Goal: Task Accomplishment & Management: Manage account settings

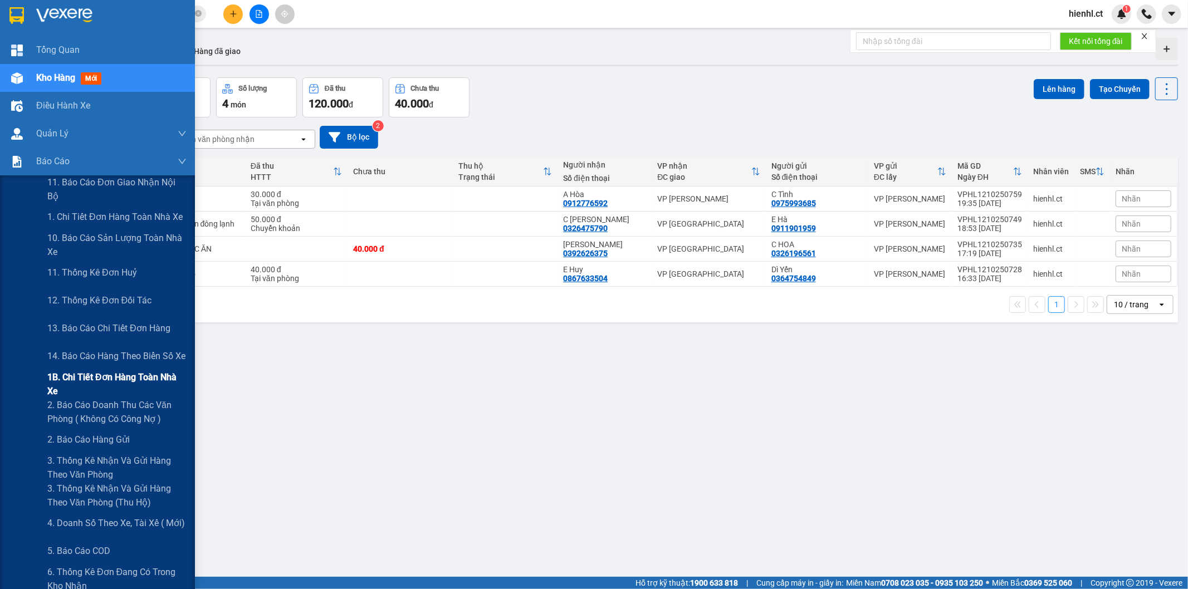
click at [68, 382] on span "1B. Chi tiết đơn hàng toàn nhà xe" at bounding box center [116, 384] width 139 height 28
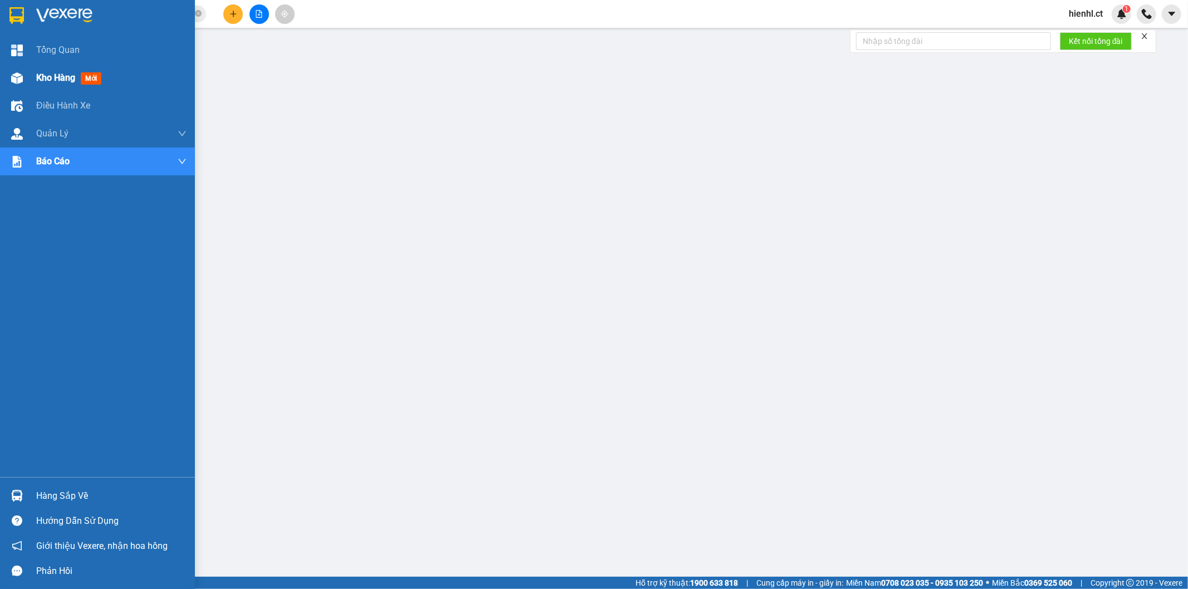
click at [41, 74] on span "Kho hàng" at bounding box center [55, 77] width 39 height 11
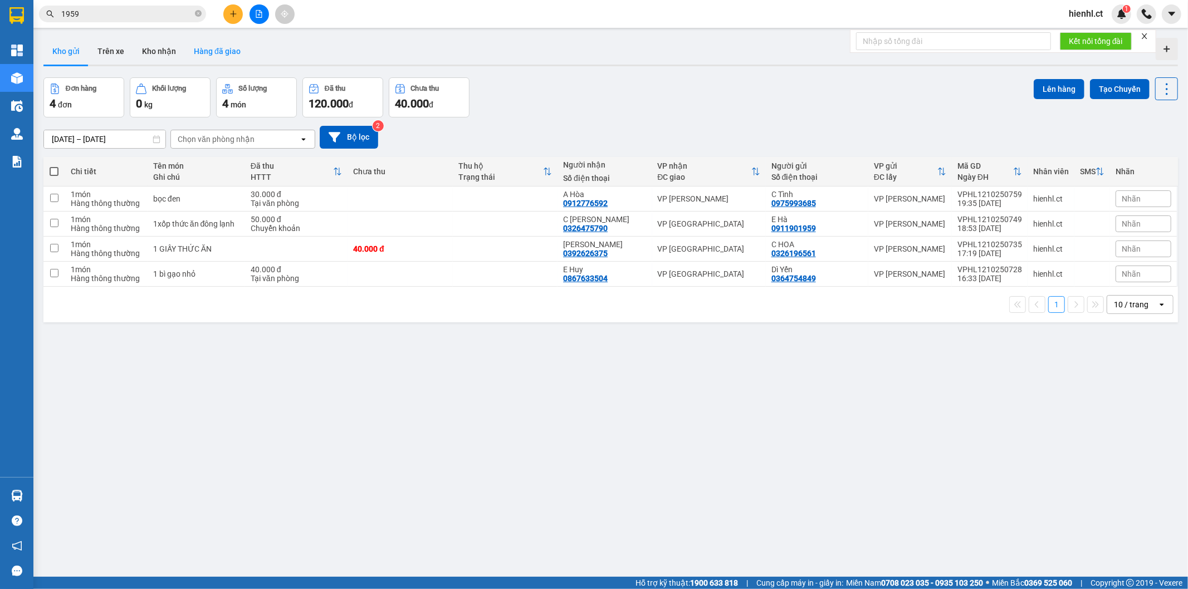
click at [223, 52] on button "Hàng đã giao" at bounding box center [217, 51] width 65 height 27
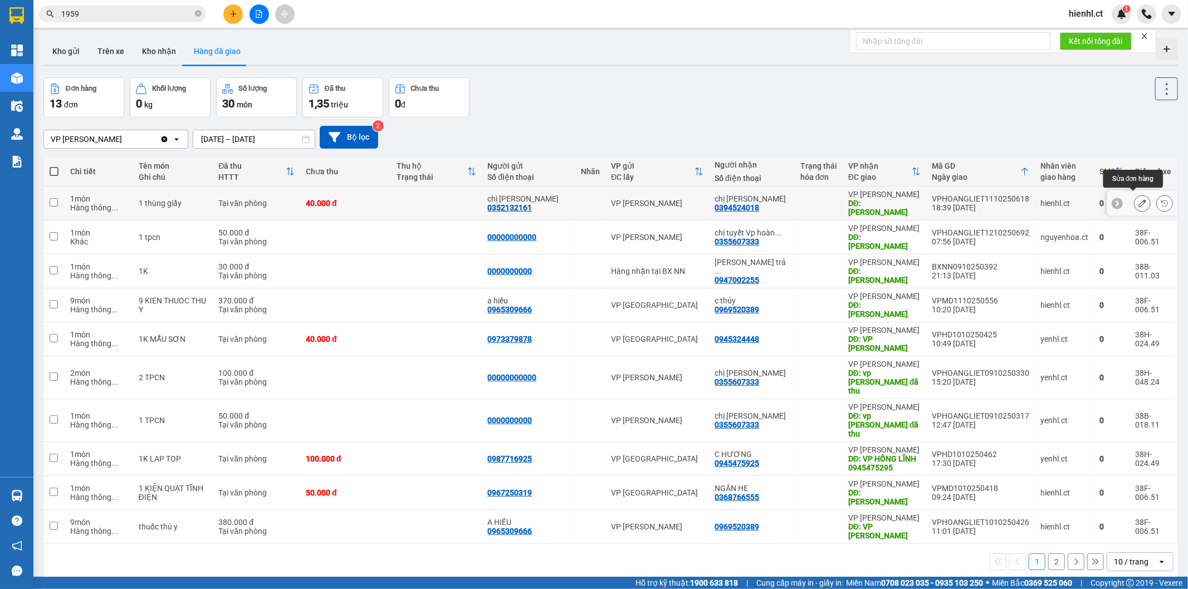
click at [1138, 199] on icon at bounding box center [1142, 203] width 8 height 8
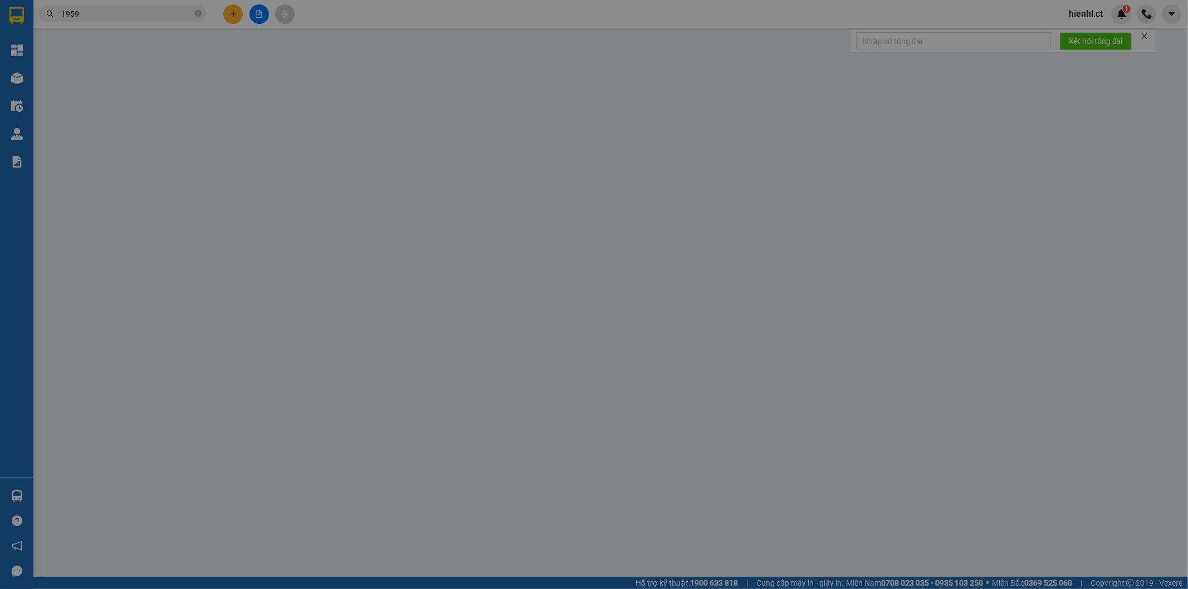
type input "0352132161"
type input "chị [PERSON_NAME]"
type input "0394524018"
type input "chị [PERSON_NAME]"
type input "hồng lĩnh"
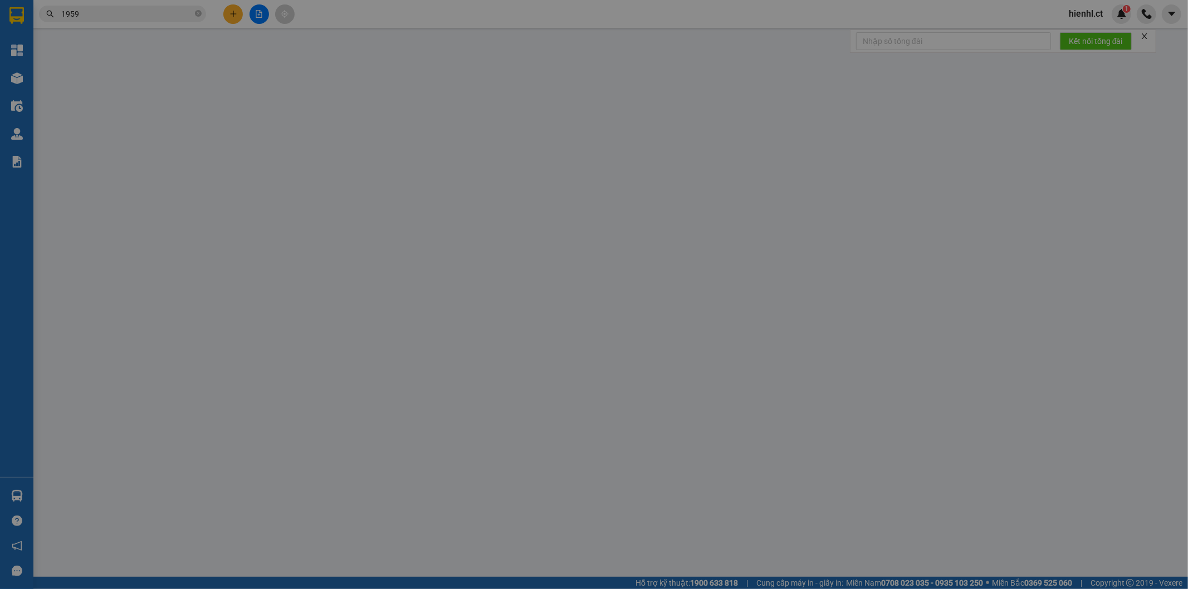
type input "0"
type input "40.000"
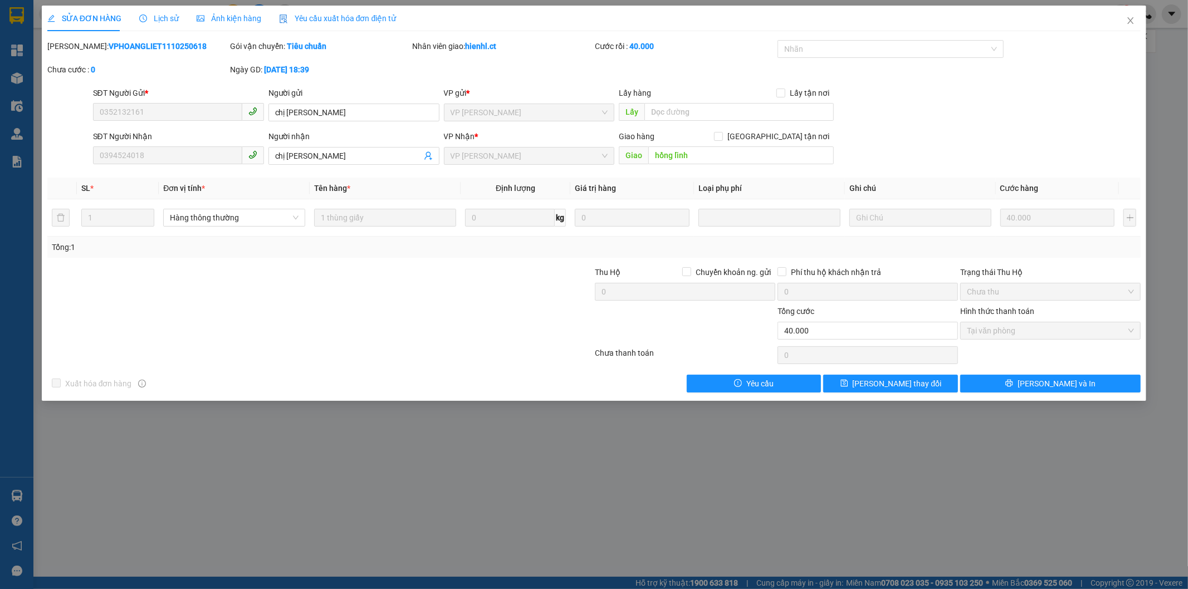
click at [170, 21] on span "Lịch sử" at bounding box center [159, 18] width 40 height 9
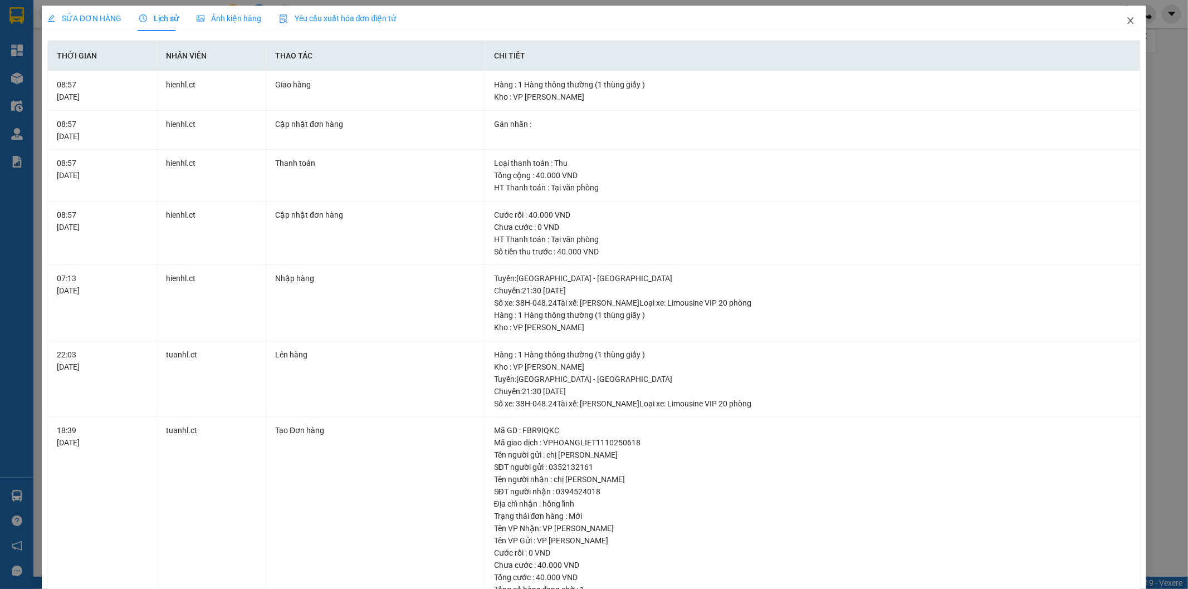
click at [1126, 24] on icon "close" at bounding box center [1130, 20] width 9 height 9
